Goal: Task Accomplishment & Management: Manage account settings

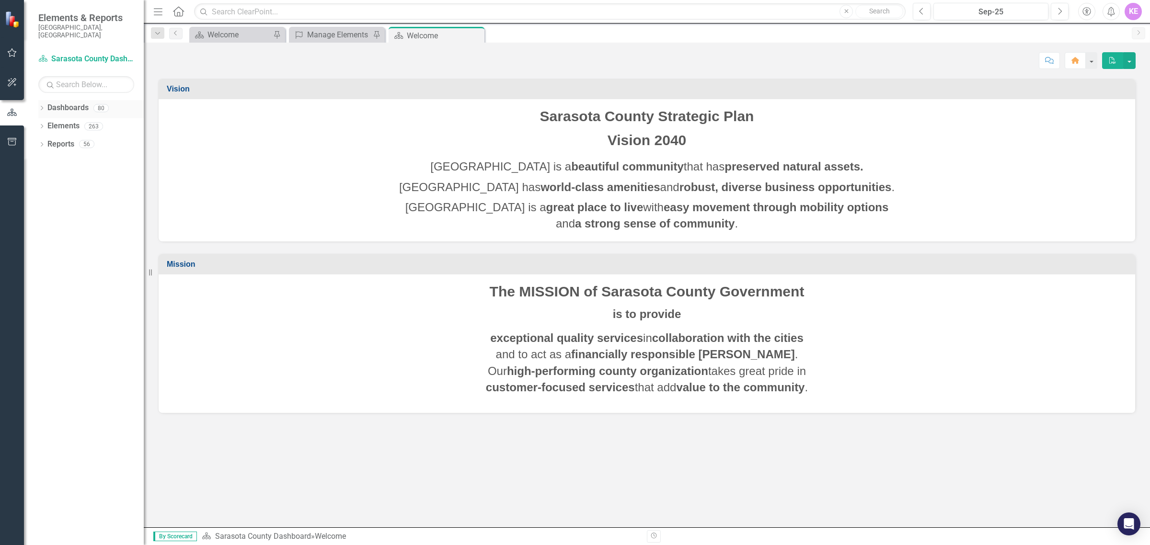
click at [42, 106] on icon "Dropdown" at bounding box center [41, 108] width 7 height 5
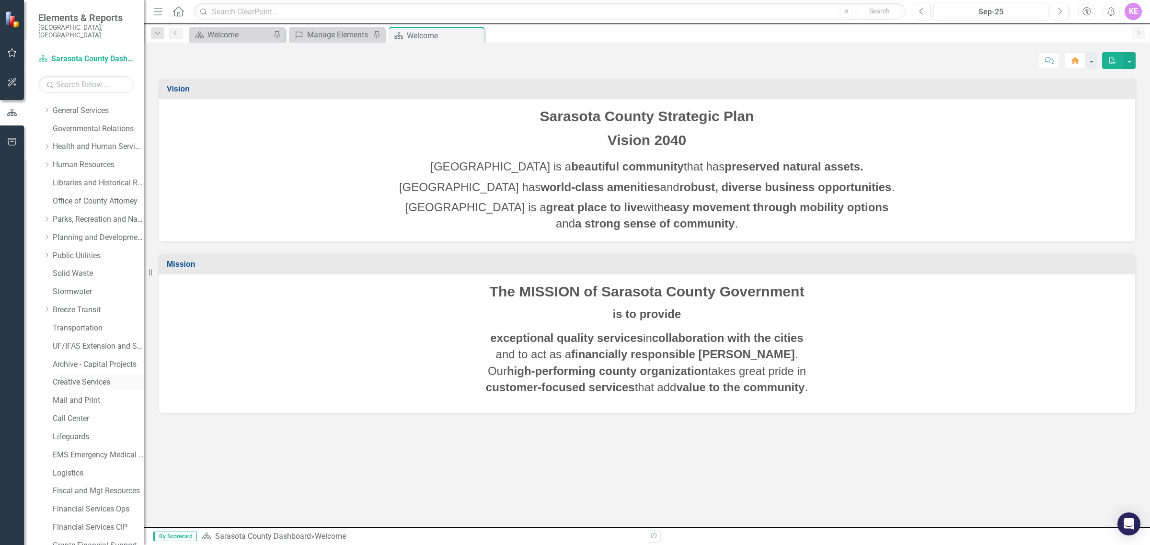
scroll to position [180, 0]
drag, startPoint x: 88, startPoint y: 336, endPoint x: 99, endPoint y: 333, distance: 12.0
click at [88, 340] on link "UF/IFAS Extension and Sustainability" at bounding box center [98, 345] width 91 height 11
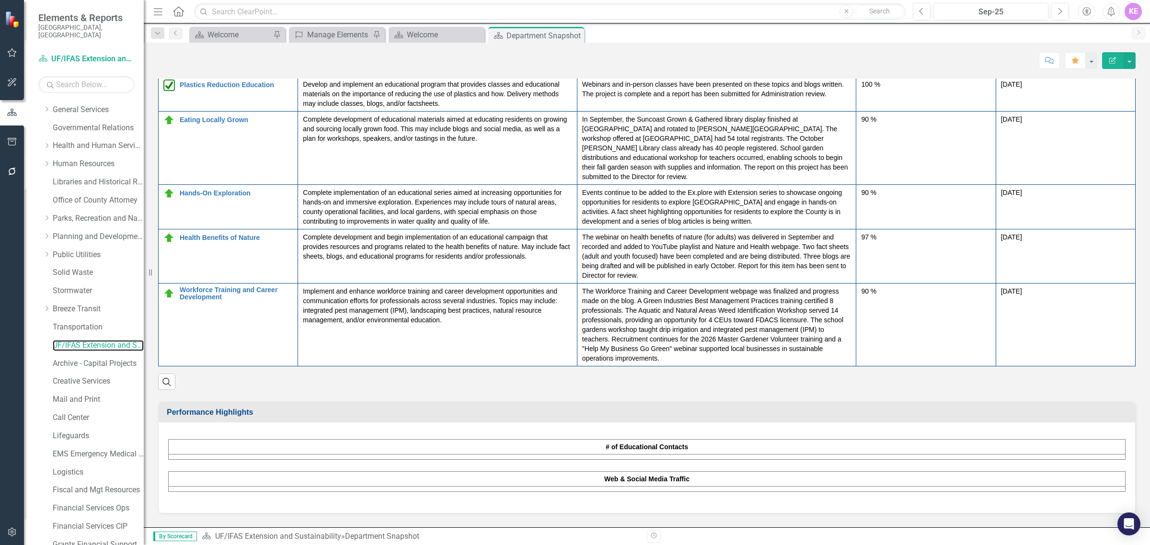
scroll to position [838, 0]
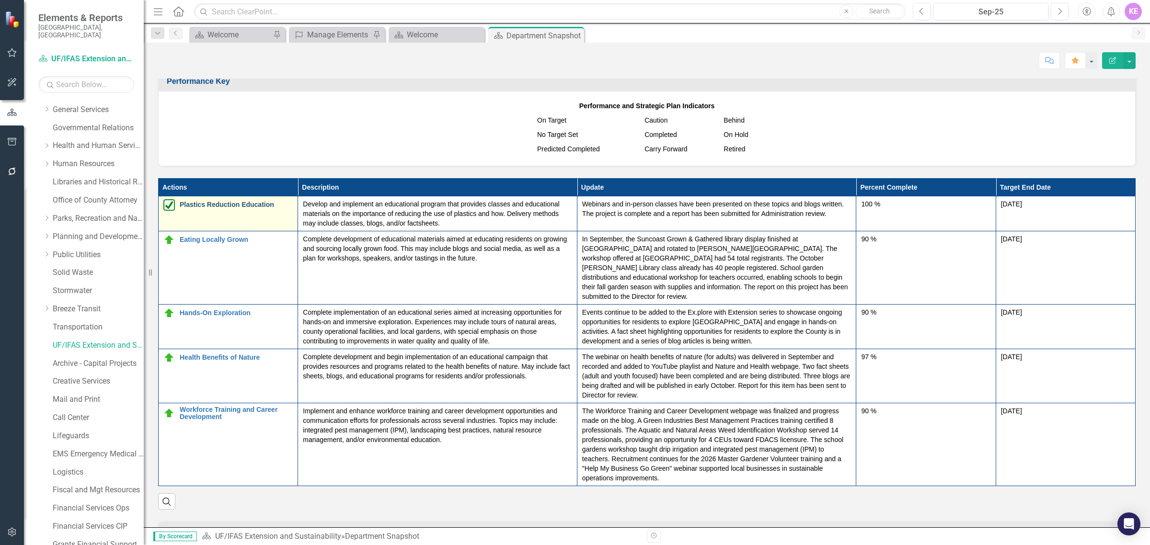
click at [225, 206] on link "Plastics Reduction Education" at bounding box center [236, 204] width 113 height 7
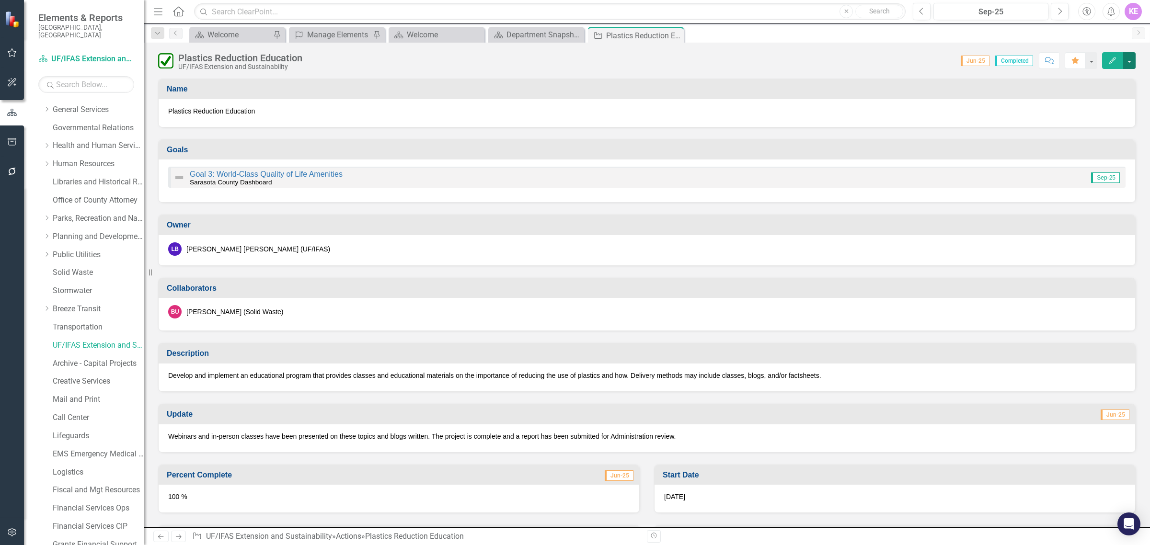
click at [1127, 61] on button "button" at bounding box center [1129, 60] width 12 height 17
click at [1101, 80] on link "Edit Edit Action" at bounding box center [1077, 79] width 116 height 18
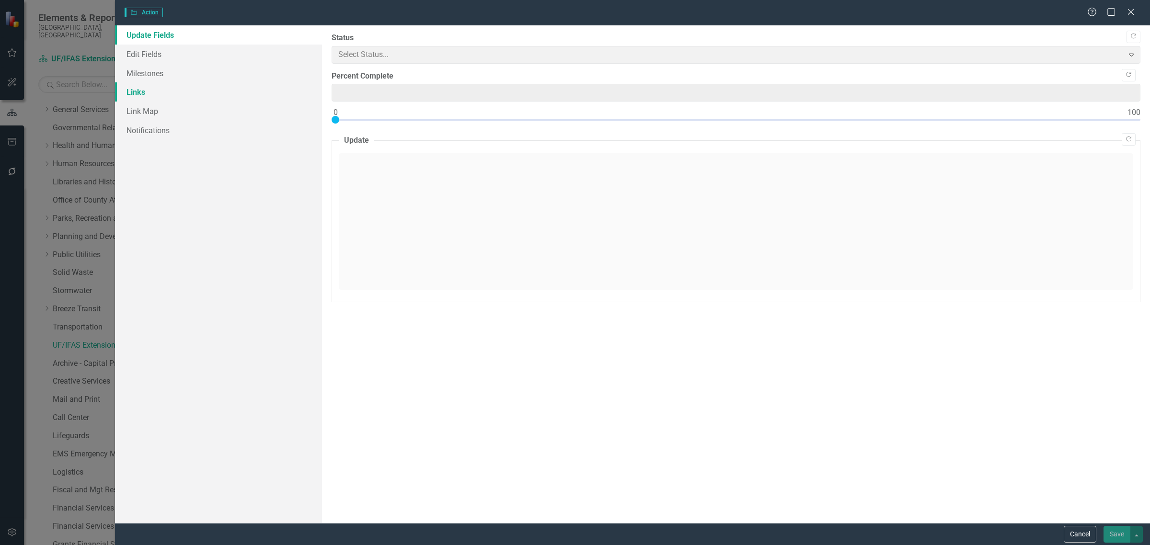
type input "100"
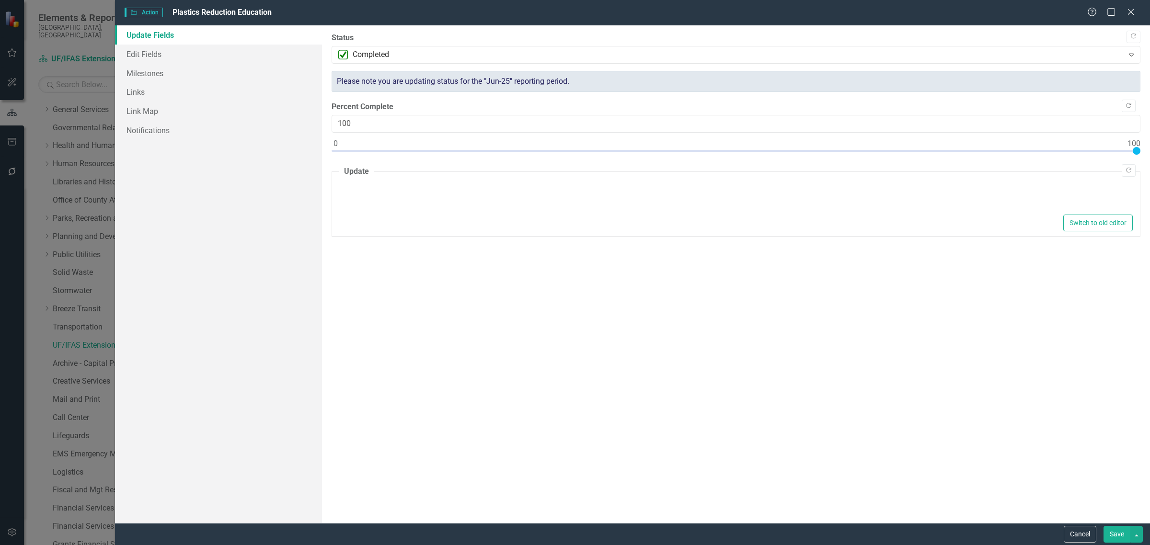
type textarea "<p>Webinars and in-person classes have been presented on these topics and blogs…"
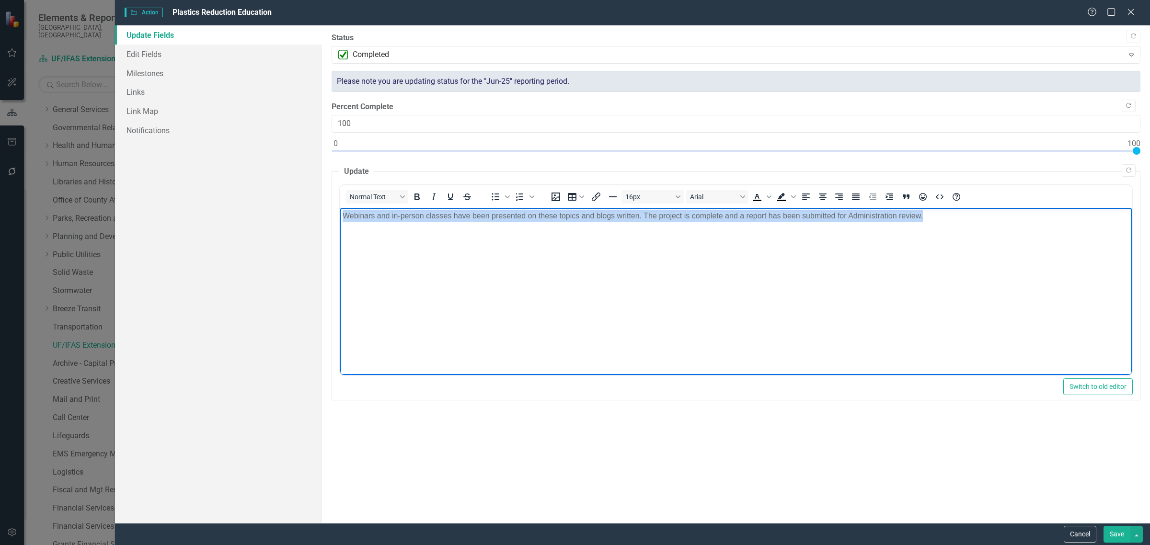
drag, startPoint x: 994, startPoint y: 226, endPoint x: 325, endPoint y: 222, distance: 668.4
click at [340, 222] on html "Webinars and in-person classes have been presented on these topics and blogs wr…" at bounding box center [736, 279] width 792 height 144
paste body "Rich Text Area. Press ALT-0 for help."
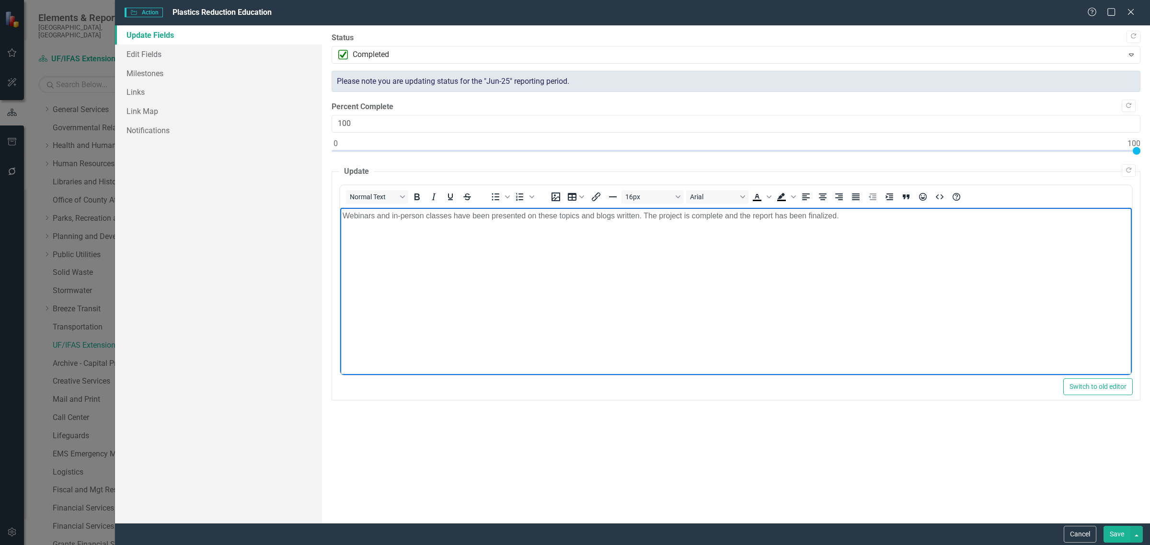
click at [1117, 541] on button "Save" at bounding box center [1116, 534] width 27 height 17
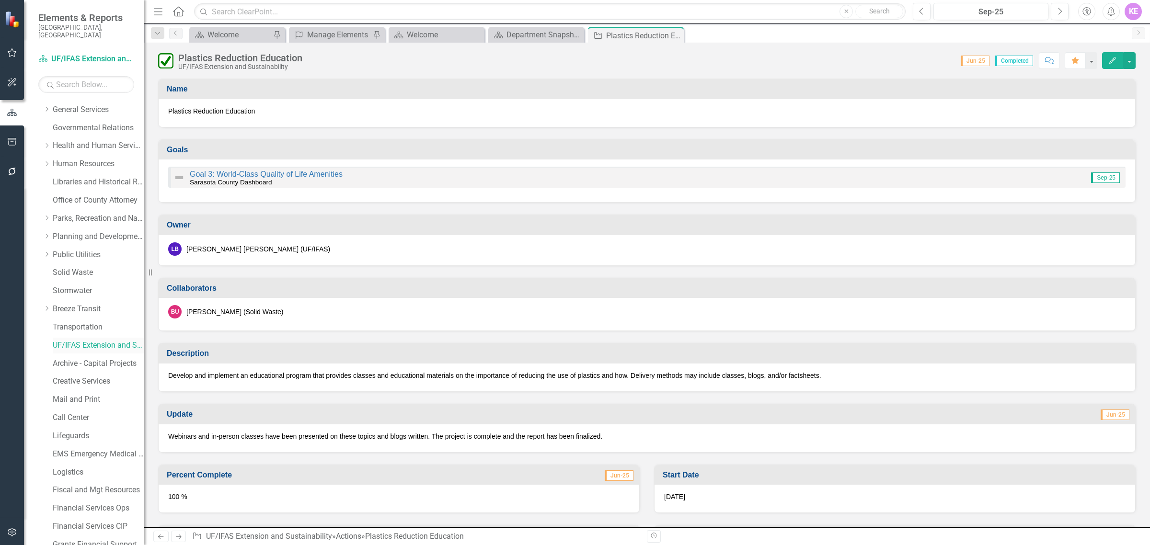
click at [95, 340] on link "UF/IFAS Extension and Sustainability" at bounding box center [98, 345] width 91 height 11
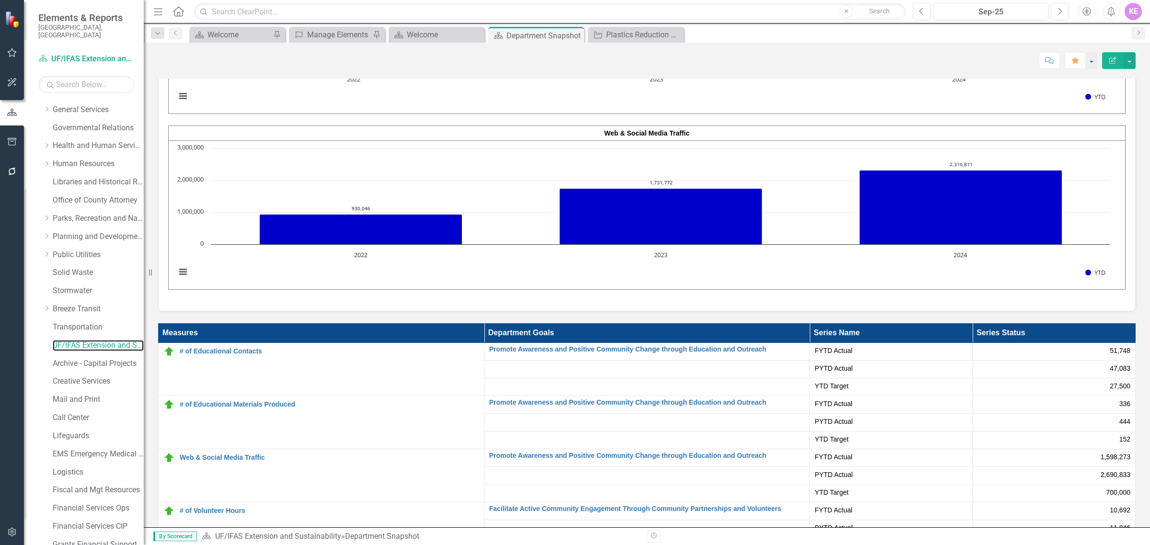
scroll to position [1251, 0]
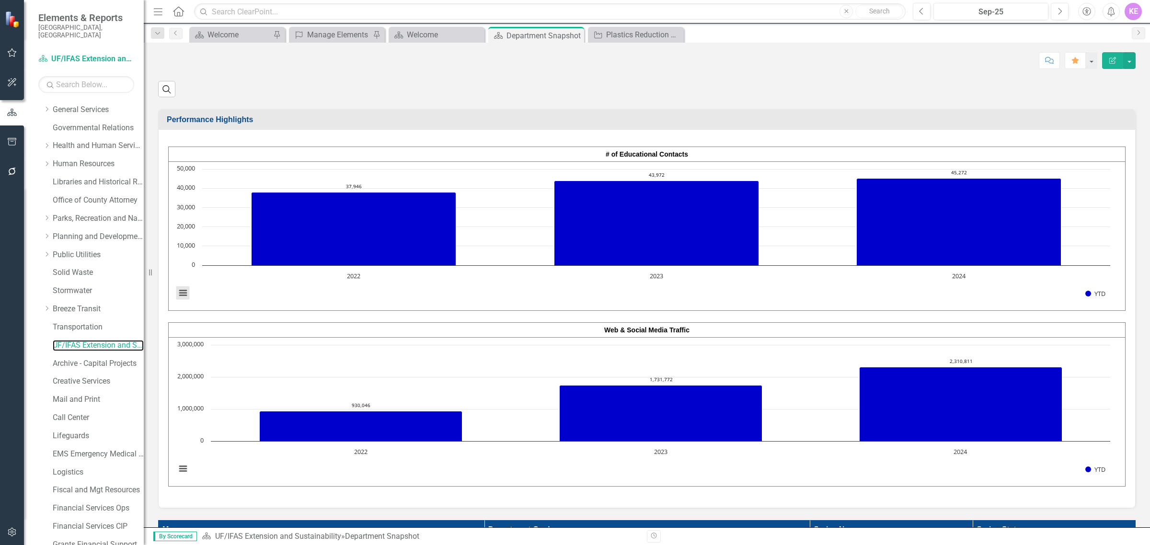
click at [180, 287] on button "View chart menu, Chart" at bounding box center [182, 293] width 13 height 13
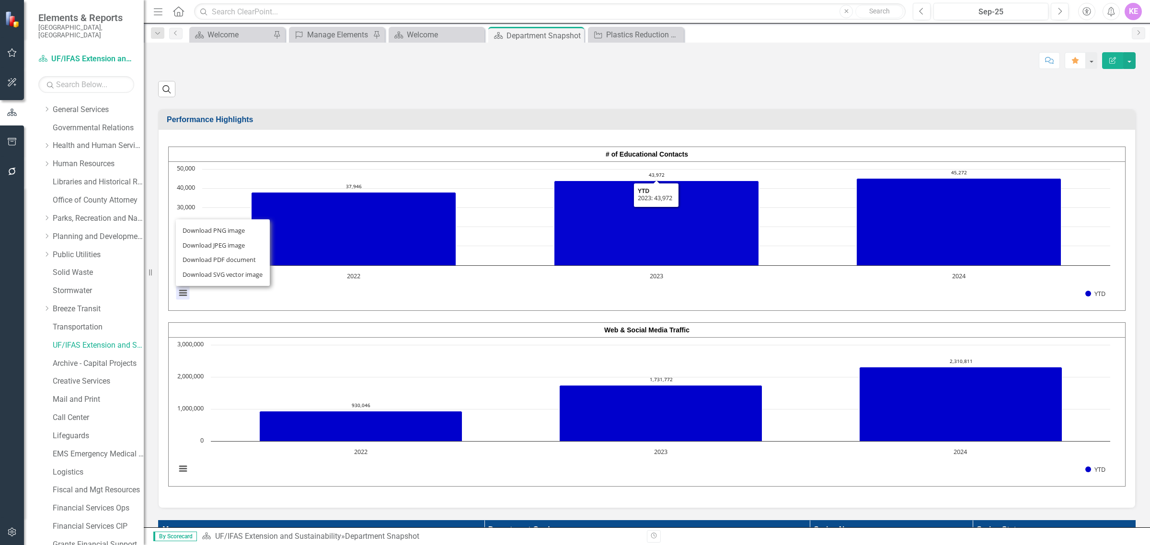
click at [1066, 115] on h3 "Performance Highlights" at bounding box center [649, 119] width 964 height 9
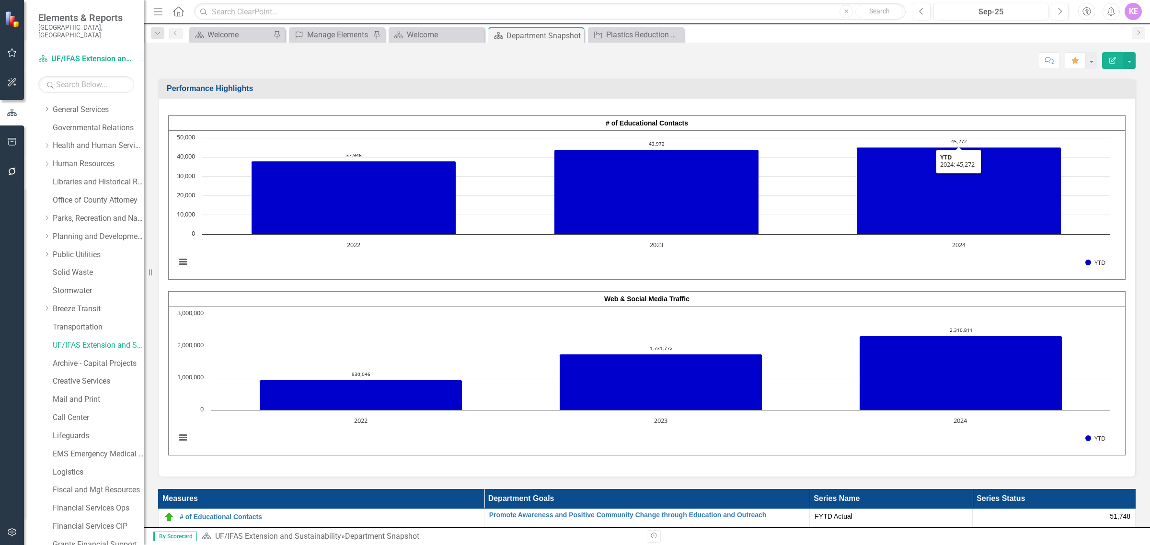
scroll to position [1311, 0]
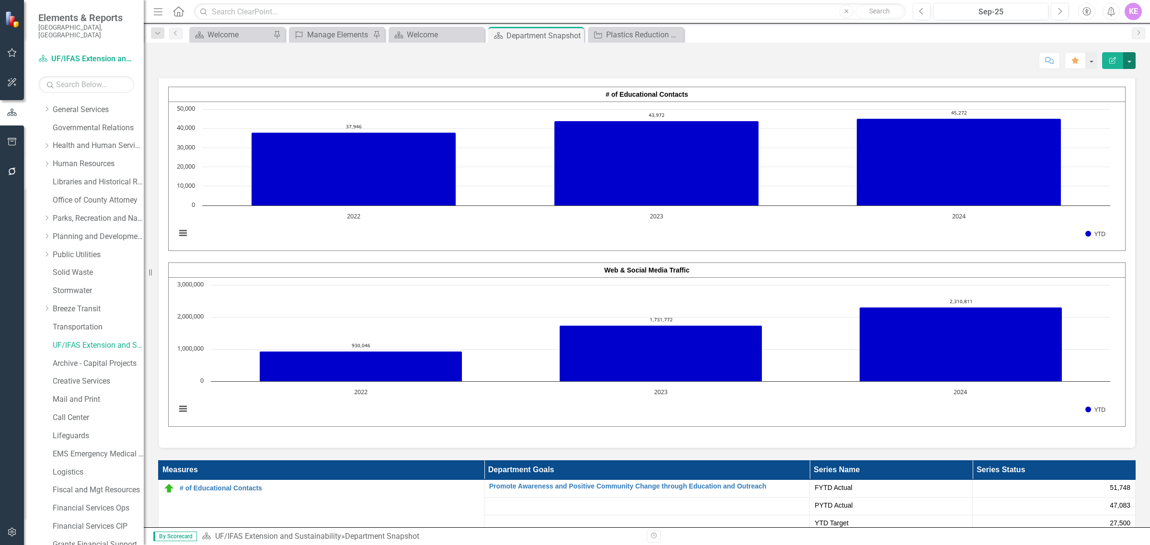
click at [1128, 60] on button "button" at bounding box center [1129, 60] width 12 height 17
click at [1103, 80] on link "Edit Edit Dashboard" at bounding box center [1096, 79] width 78 height 18
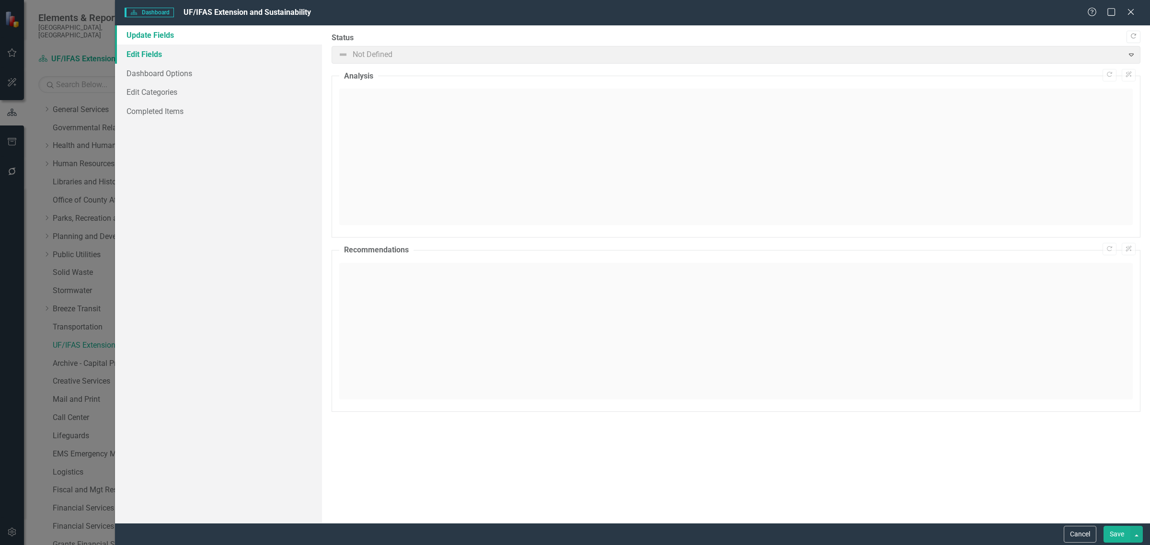
click at [192, 54] on link "Edit Fields" at bounding box center [218, 54] width 207 height 19
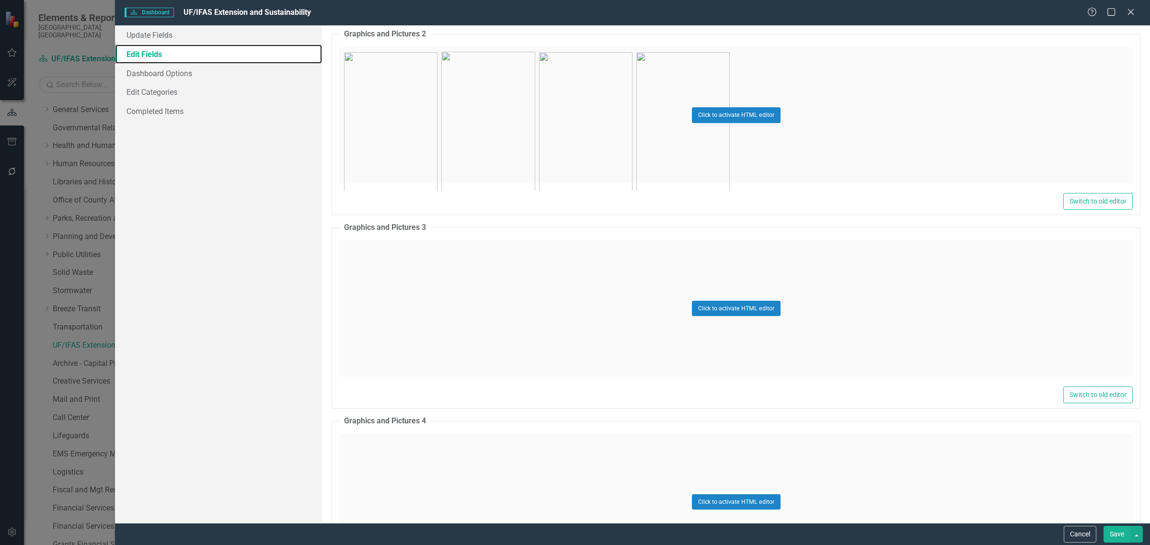
scroll to position [3055, 0]
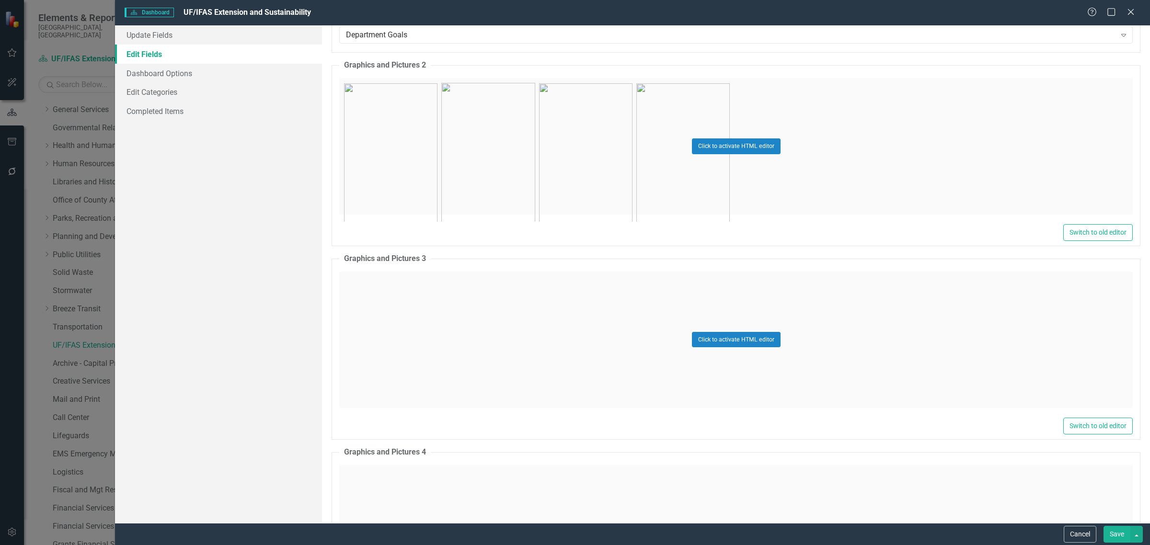
click at [653, 360] on div "Click to activate HTML editor" at bounding box center [735, 340] width 793 height 137
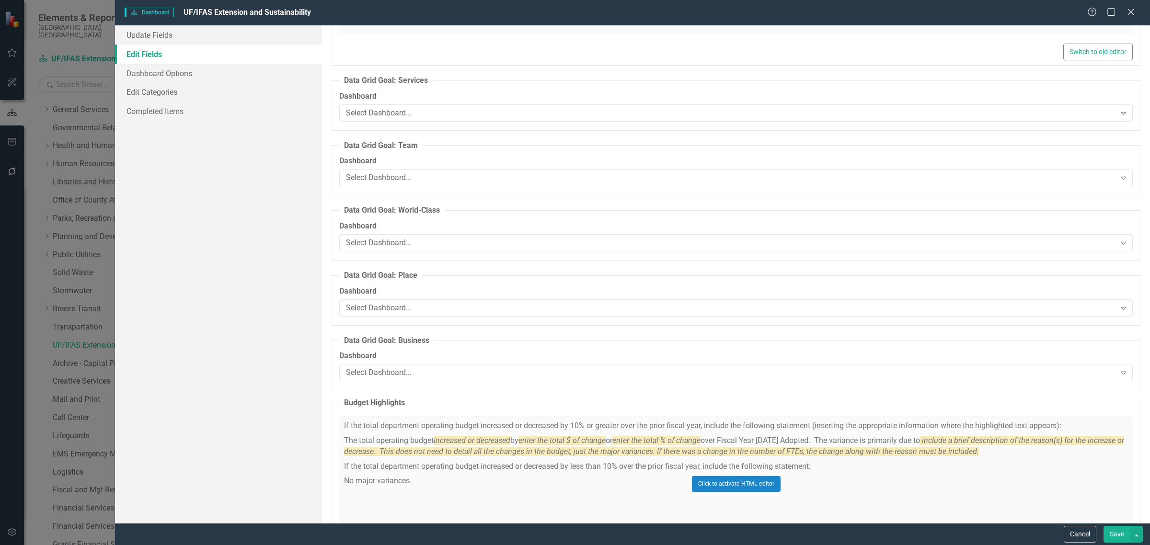
scroll to position [4917, 0]
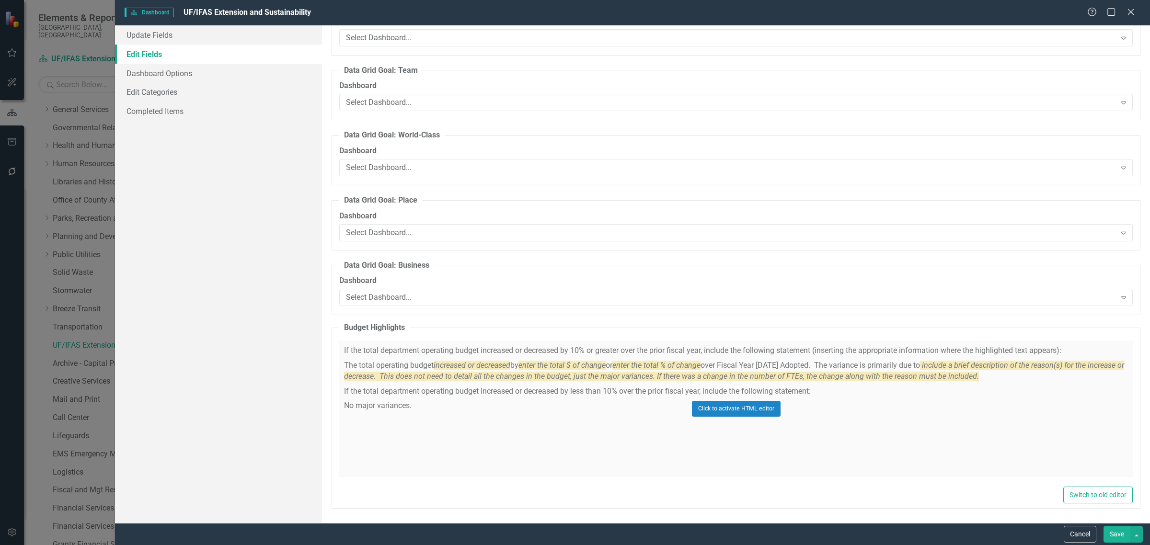
drag, startPoint x: 1071, startPoint y: 537, endPoint x: 912, endPoint y: 545, distance: 159.3
click at [1071, 537] on button "Cancel" at bounding box center [1080, 534] width 33 height 17
